Goal: Information Seeking & Learning: Find specific page/section

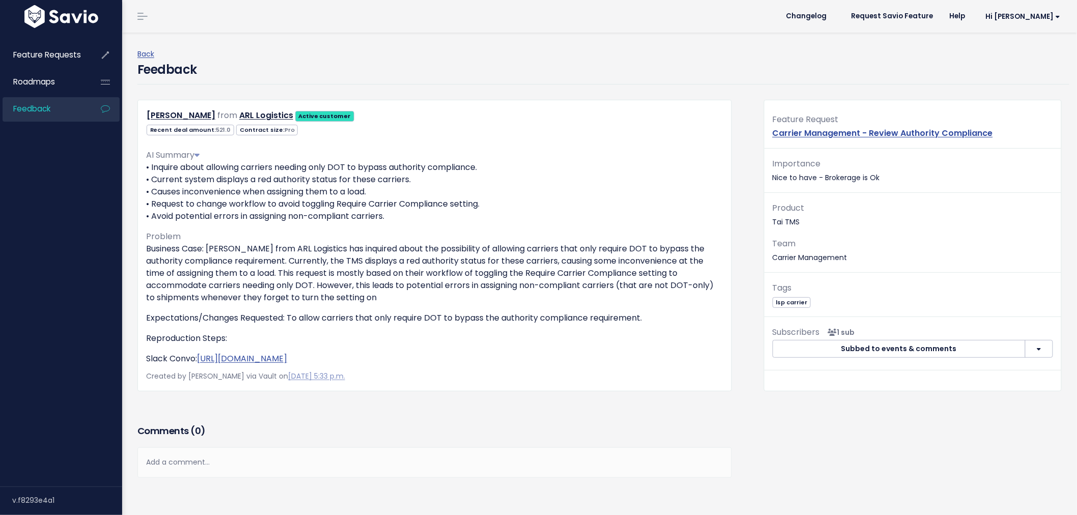
click at [42, 109] on span "Feedback" at bounding box center [31, 108] width 37 height 11
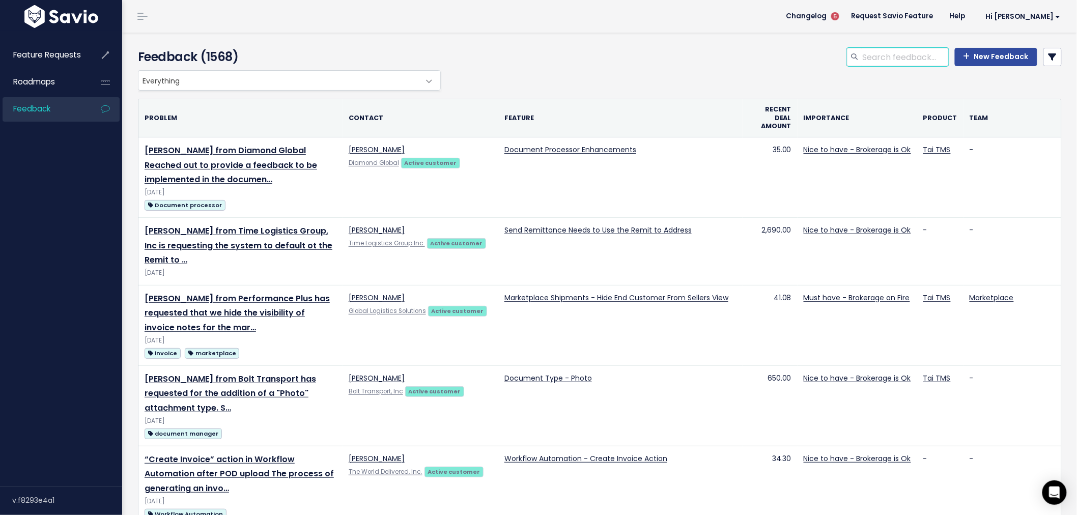
click at [888, 56] on input "search" at bounding box center [904, 57] width 87 height 18
type input "documment type"
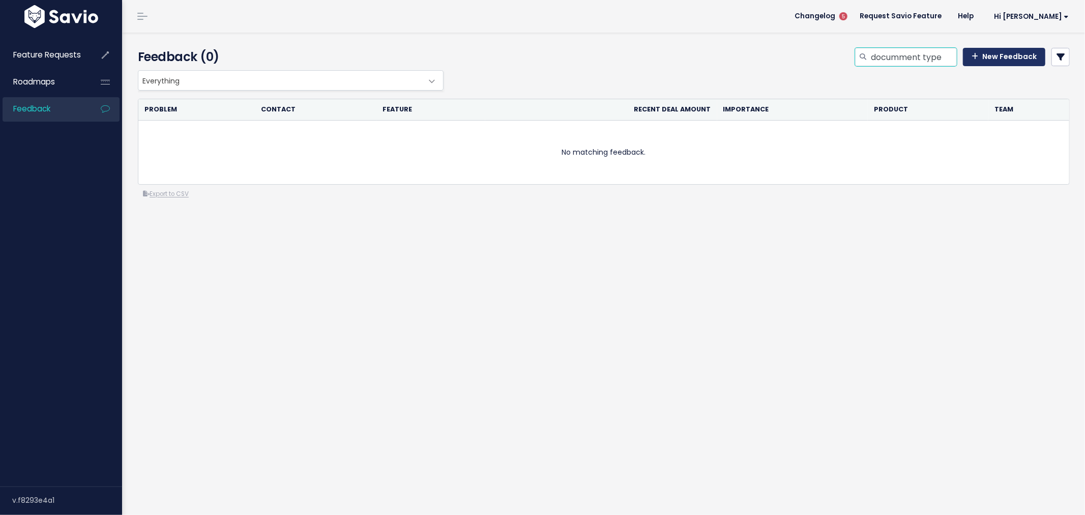
drag, startPoint x: 915, startPoint y: 57, endPoint x: 979, endPoint y: 57, distance: 64.6
click at [979, 57] on div "documment type New Feedback" at bounding box center [962, 57] width 215 height 18
type input "documment"
click at [917, 56] on input "documment" at bounding box center [913, 57] width 87 height 18
click at [870, 57] on input "documment" at bounding box center [913, 57] width 87 height 18
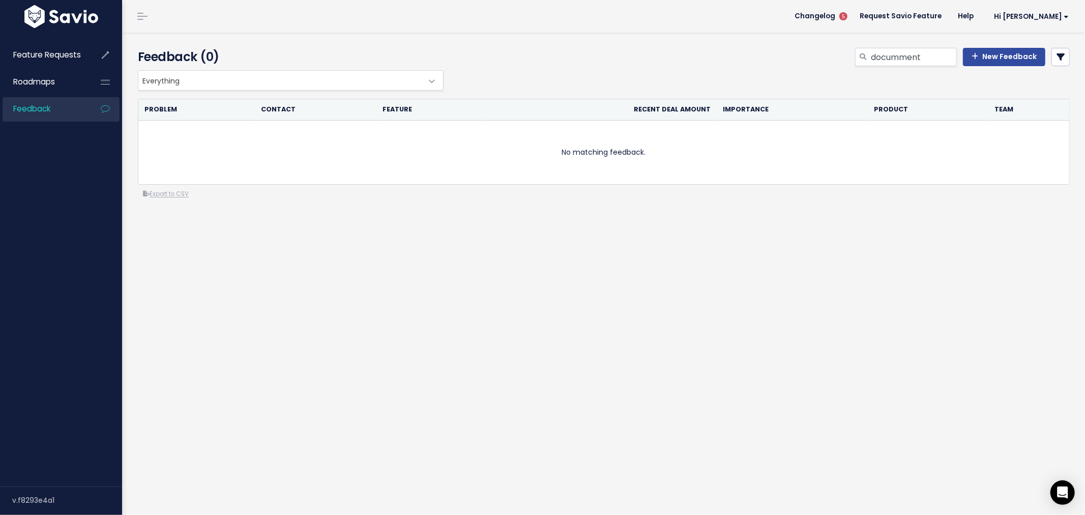
click at [36, 114] on span "Feedback" at bounding box center [31, 108] width 37 height 11
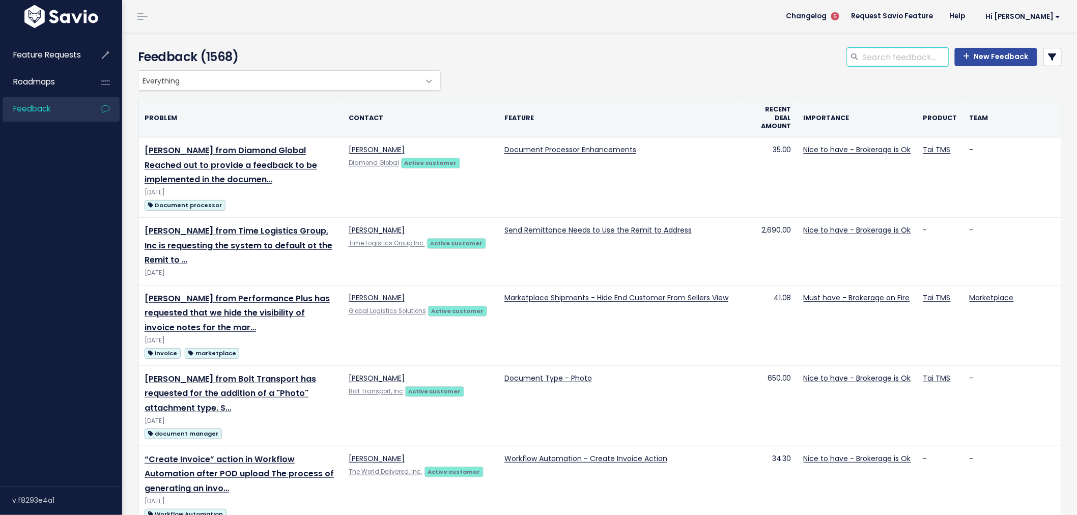
click at [877, 50] on input "search" at bounding box center [904, 57] width 87 height 18
type input "document"
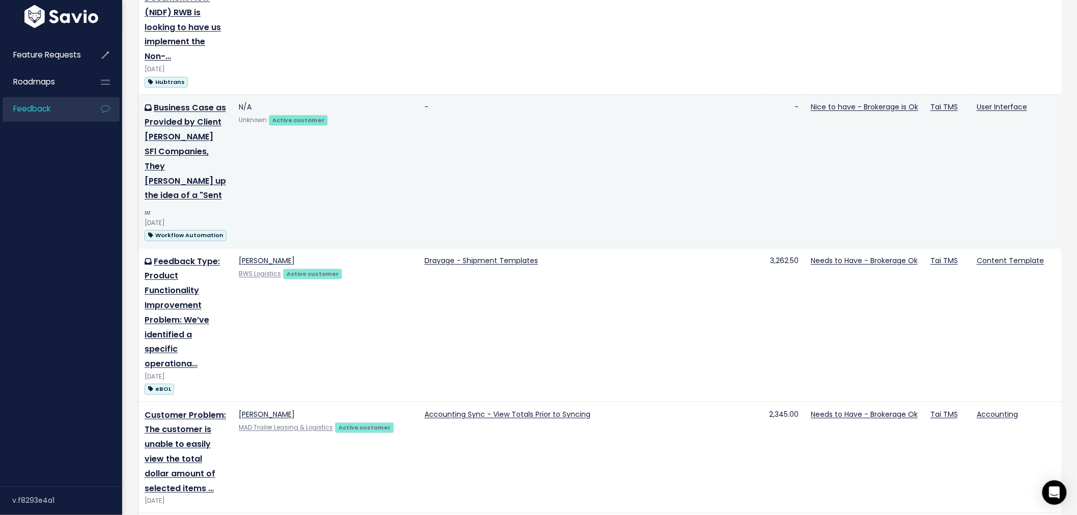
scroll to position [2035, 0]
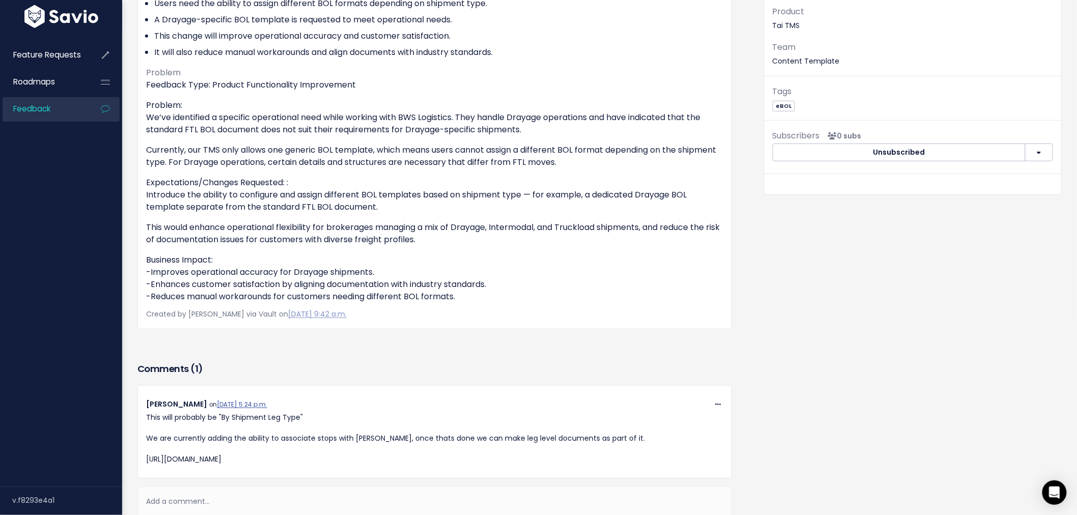
scroll to position [169, 0]
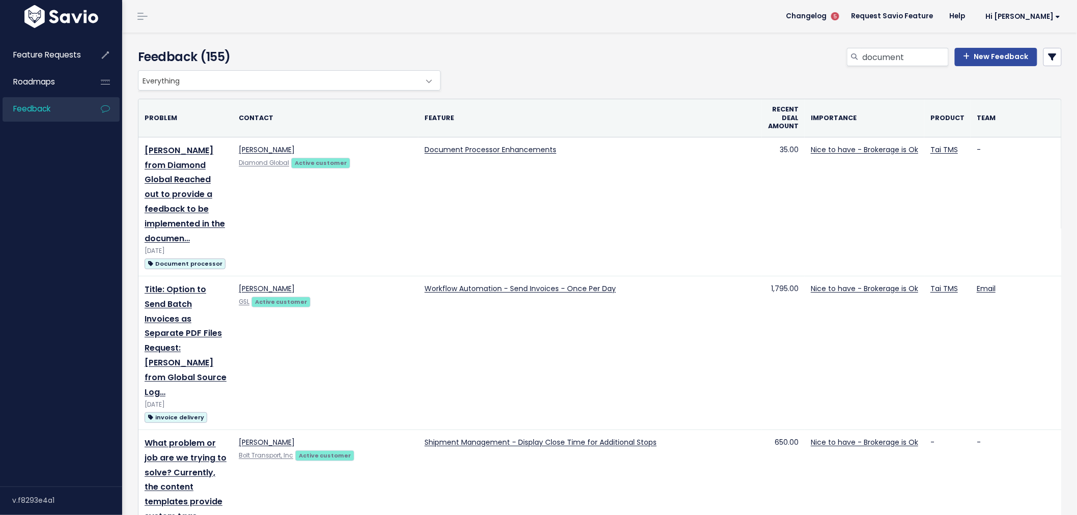
click at [77, 13] on img at bounding box center [61, 16] width 79 height 23
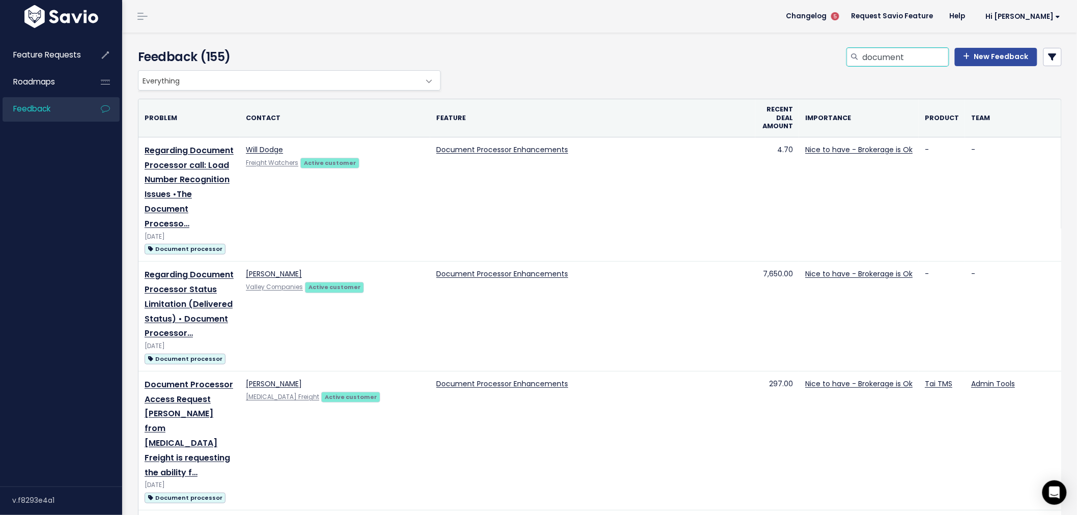
click at [908, 56] on input "document" at bounding box center [904, 57] width 87 height 18
type input "document type"
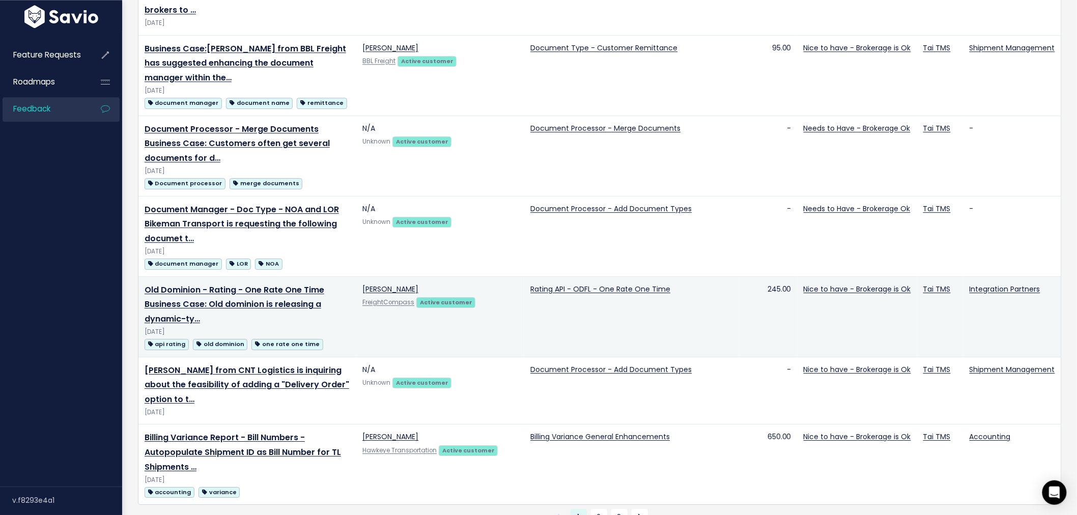
scroll to position [1168, 0]
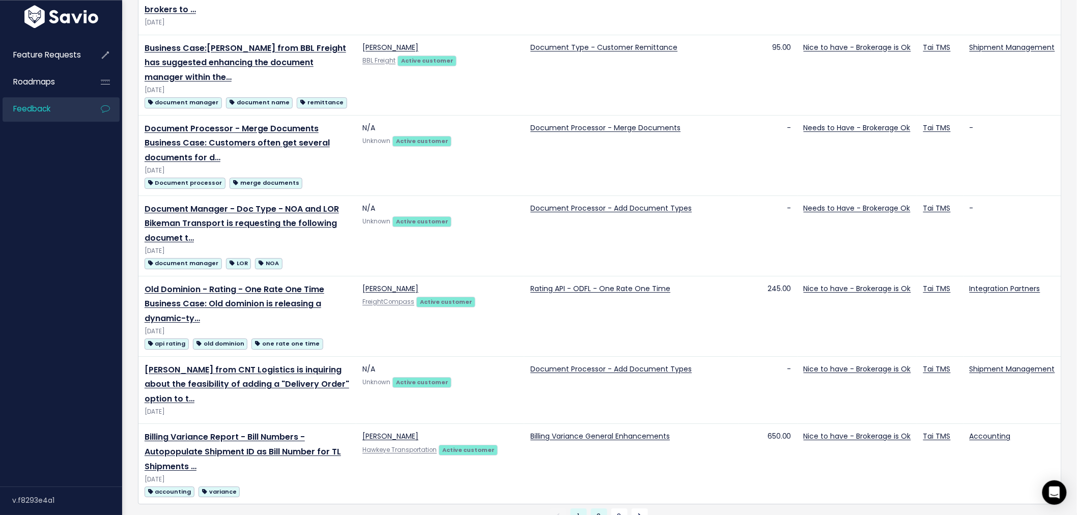
click at [602, 508] on link "2" at bounding box center [599, 516] width 16 height 16
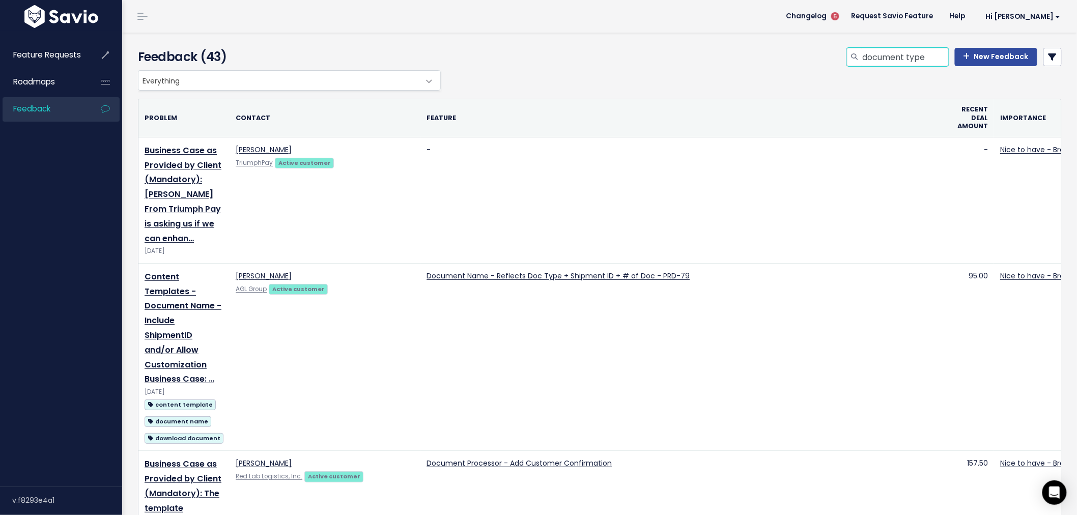
drag, startPoint x: 926, startPoint y: 57, endPoint x: 902, endPoint y: 56, distance: 23.9
click at [902, 56] on input "document type" at bounding box center [904, 57] width 87 height 18
type input "document manager"
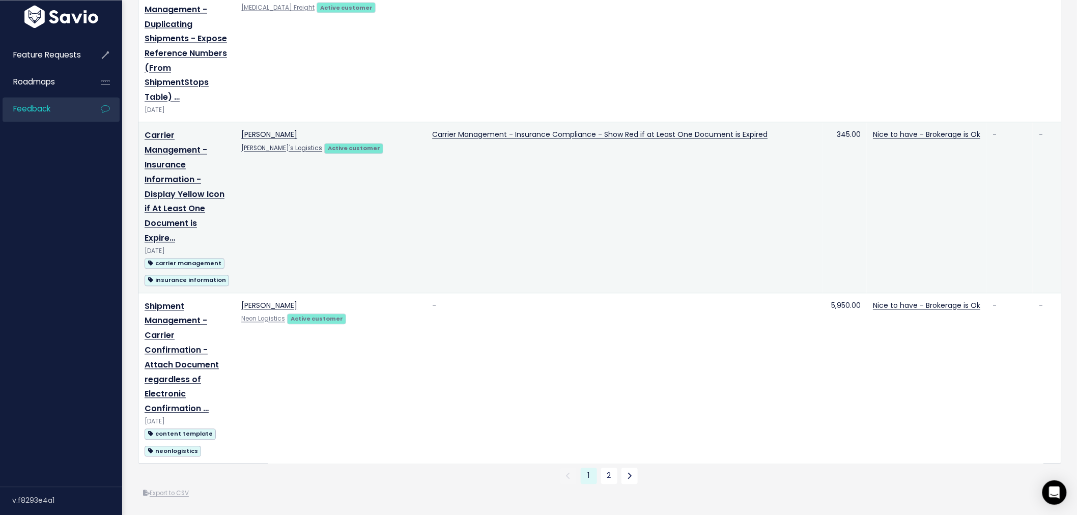
scroll to position [2499, 0]
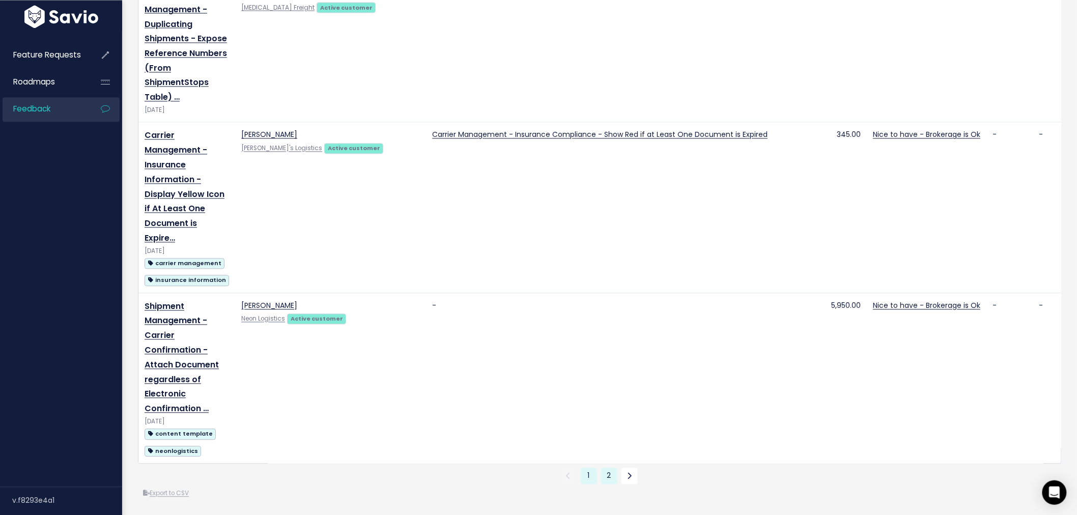
click at [604, 472] on link "2" at bounding box center [609, 476] width 16 height 16
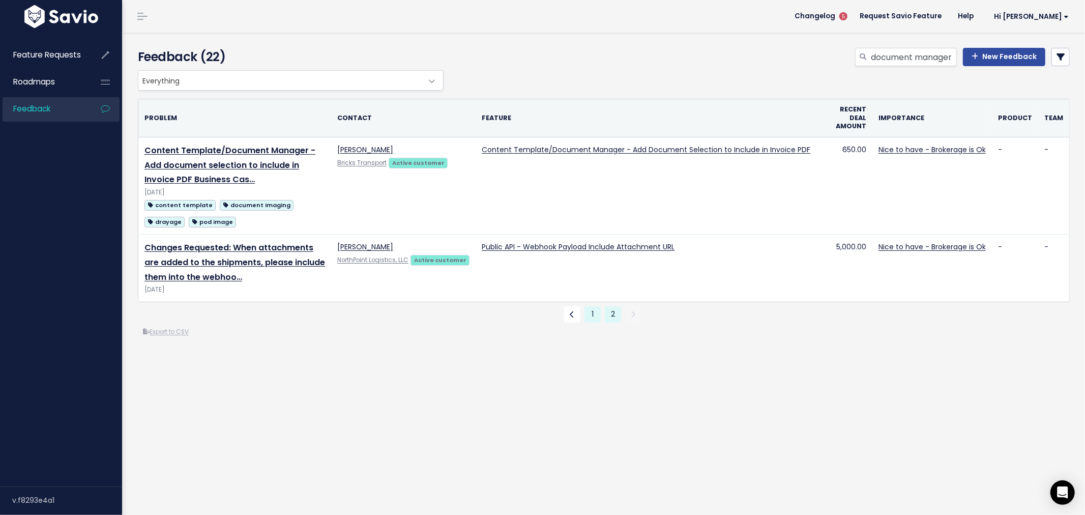
drag, startPoint x: 299, startPoint y: 153, endPoint x: 592, endPoint y: 314, distance: 334.7
click at [592, 314] on link "1" at bounding box center [593, 314] width 16 height 16
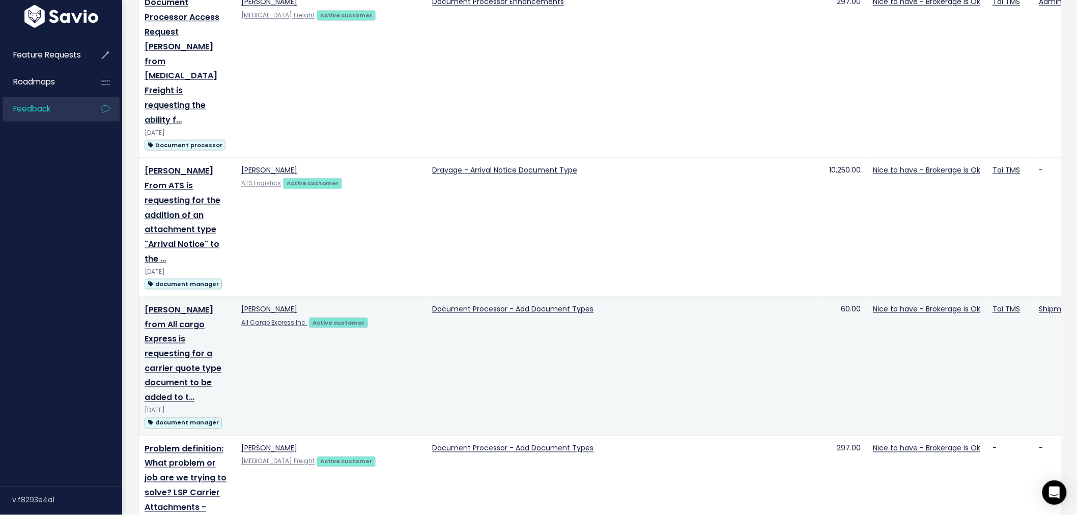
scroll to position [565, 0]
click at [560, 303] on link "Document Processor - Add Document Types" at bounding box center [512, 308] width 161 height 10
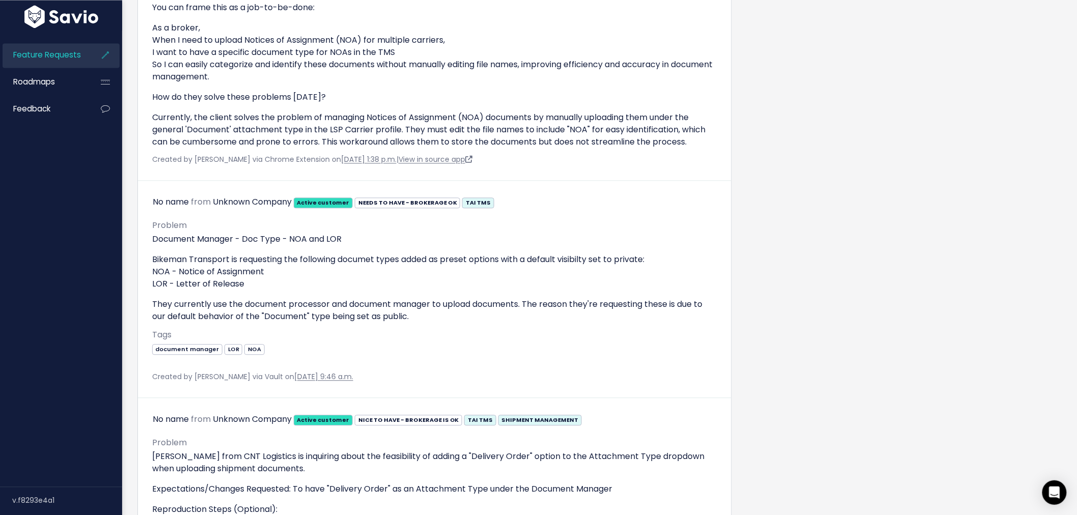
scroll to position [652, 0]
